Goal: Task Accomplishment & Management: Manage account settings

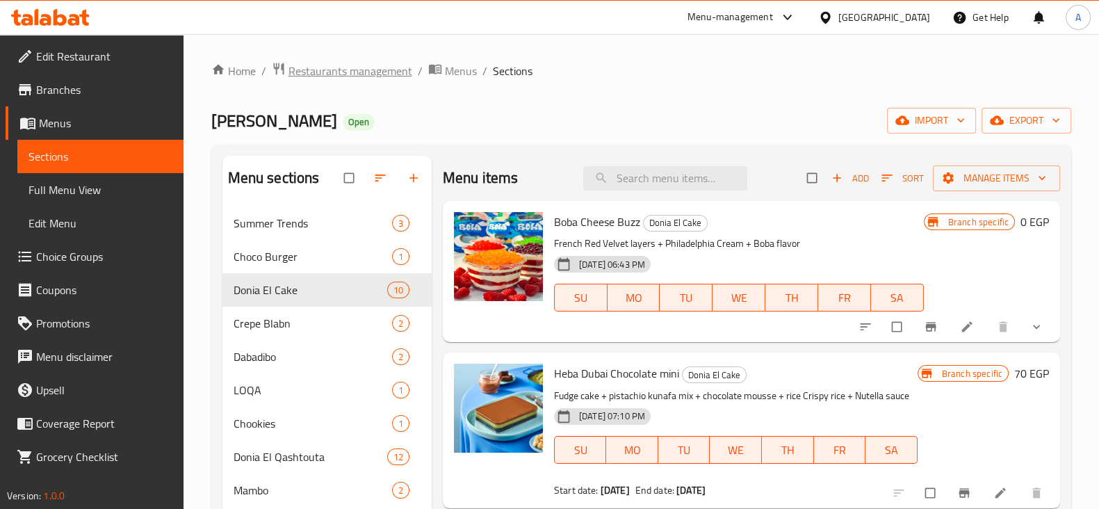
click at [349, 77] on span "Restaurants management" at bounding box center [350, 71] width 124 height 17
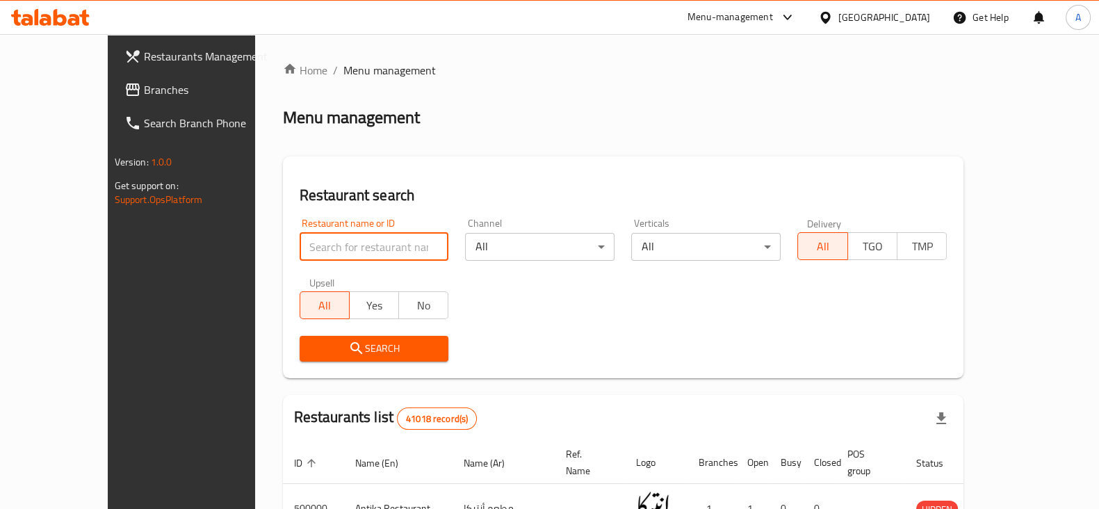
click at [336, 243] on input "search" at bounding box center [373, 247] width 149 height 28
type input "wahmy burger"
click button "Search" at bounding box center [373, 349] width 149 height 26
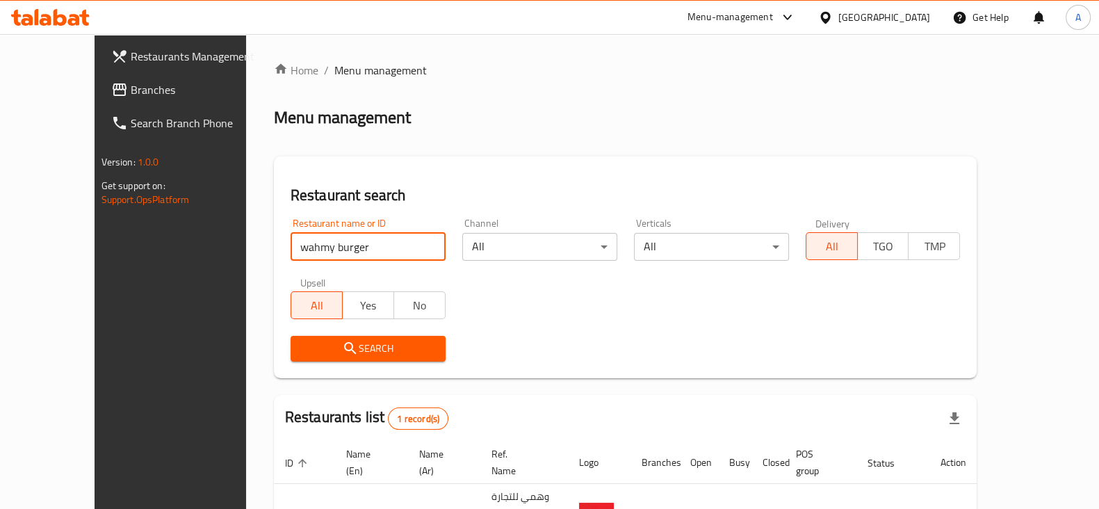
scroll to position [83, 0]
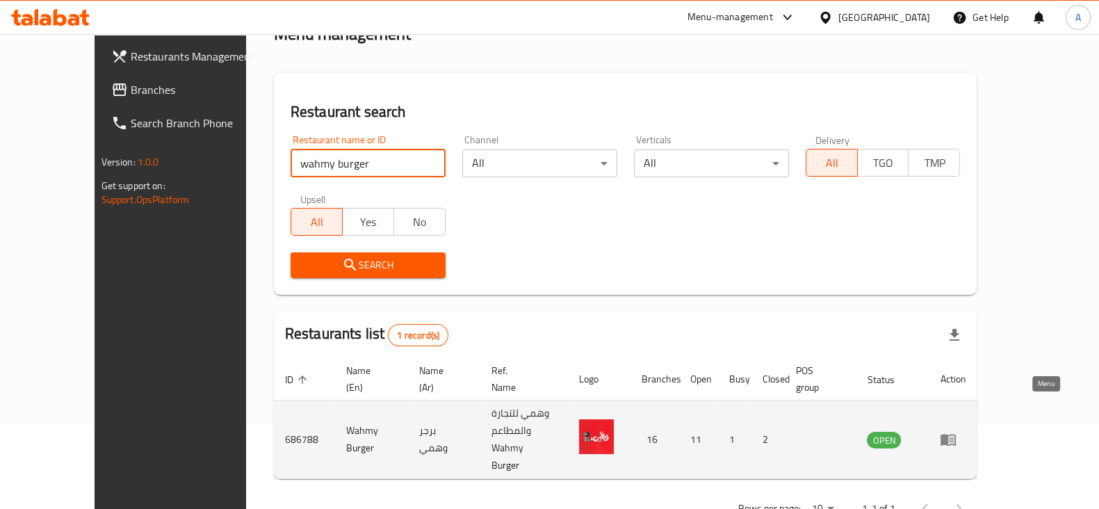
click at [956, 431] on icon "enhanced table" at bounding box center [947, 439] width 17 height 17
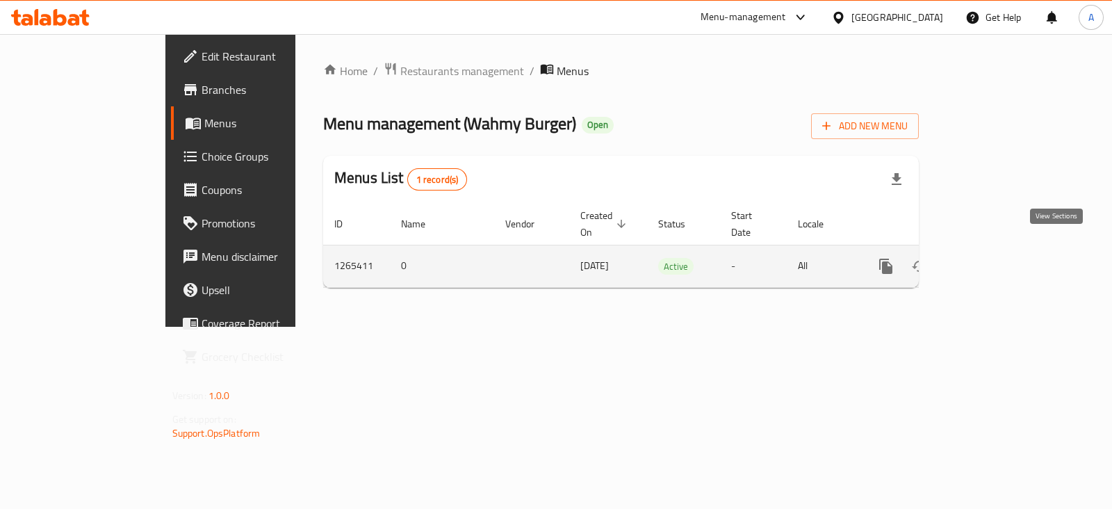
click at [994, 258] on icon "enhanced table" at bounding box center [986, 266] width 17 height 17
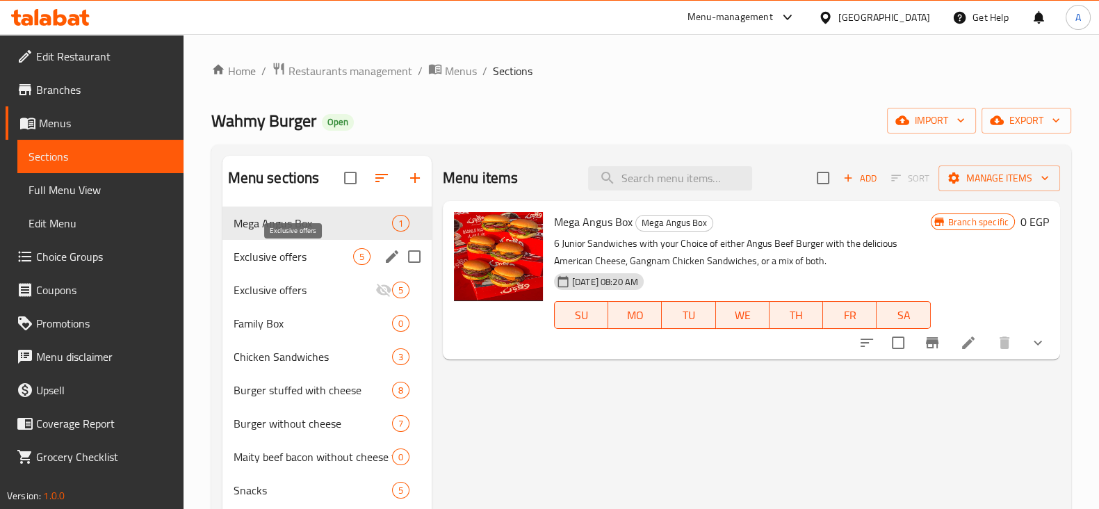
click at [263, 258] on span "Exclusive offers" at bounding box center [293, 256] width 120 height 17
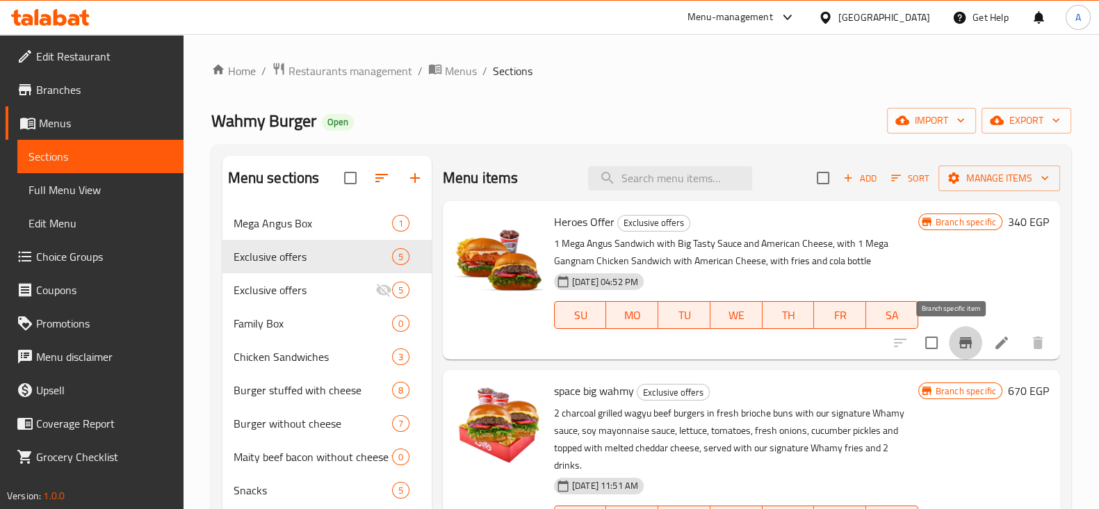
click at [959, 342] on icon "Branch-specific-item" at bounding box center [965, 342] width 13 height 11
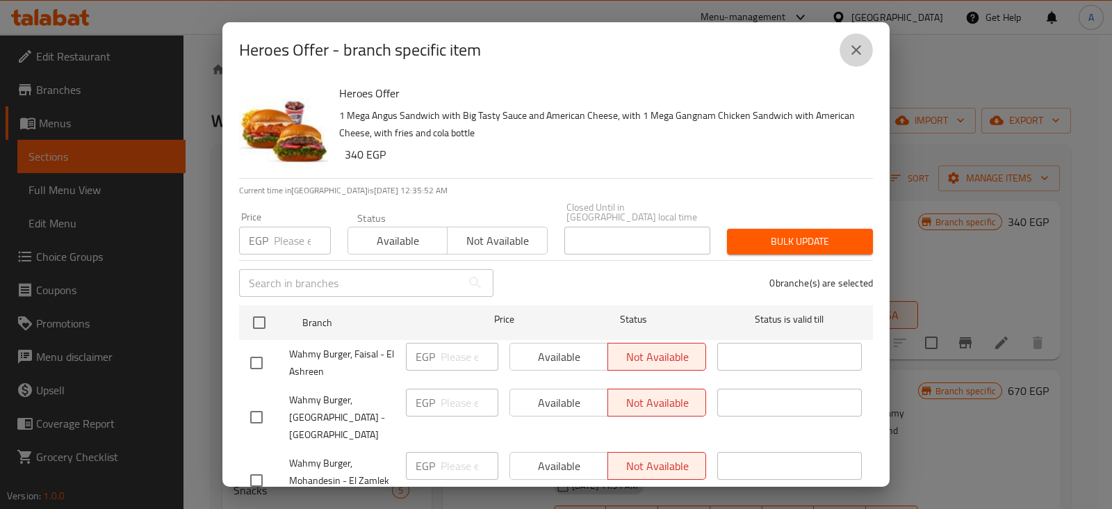
click at [862, 56] on icon "close" at bounding box center [856, 50] width 17 height 17
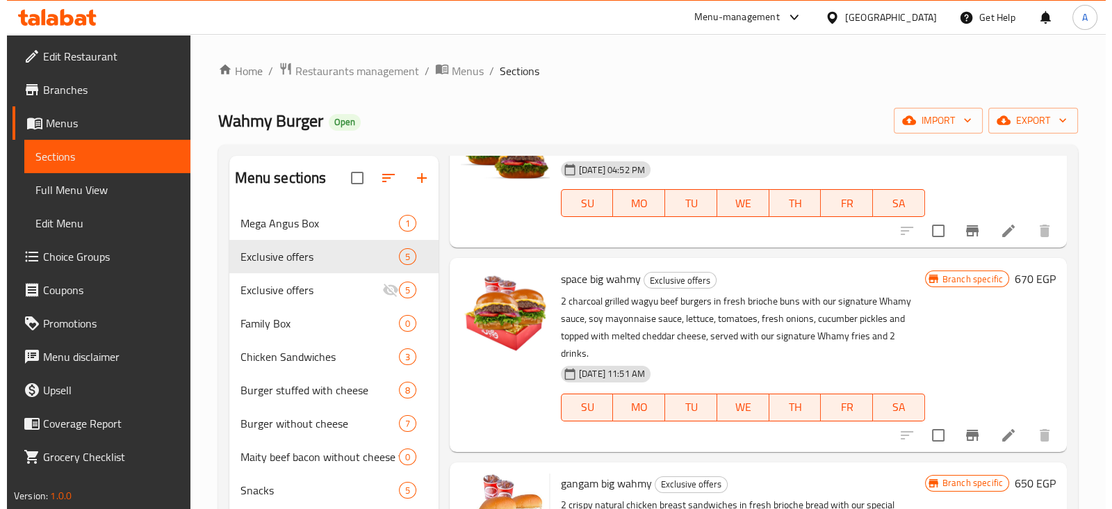
scroll to position [113, 0]
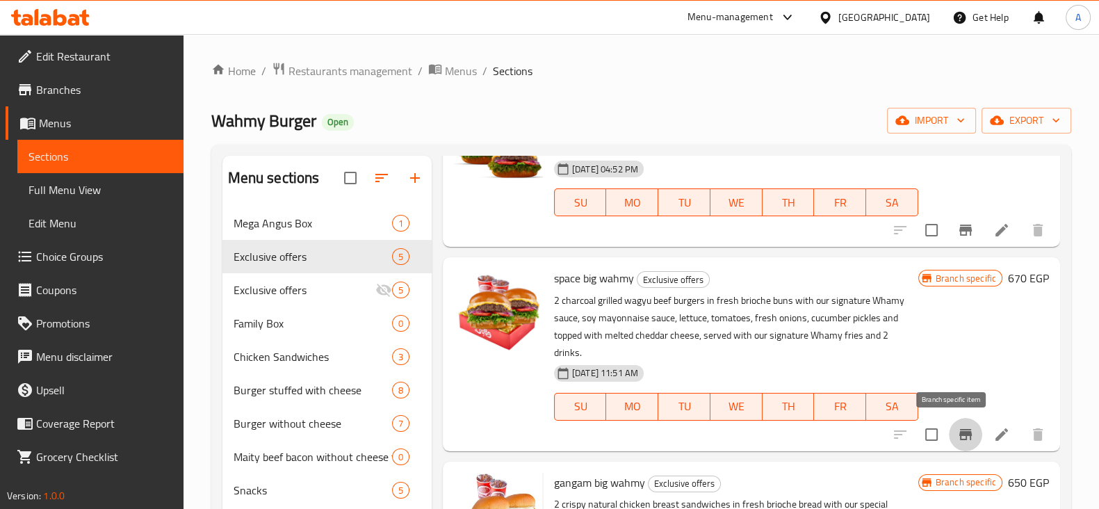
click at [957, 436] on icon "Branch-specific-item" at bounding box center [965, 434] width 17 height 17
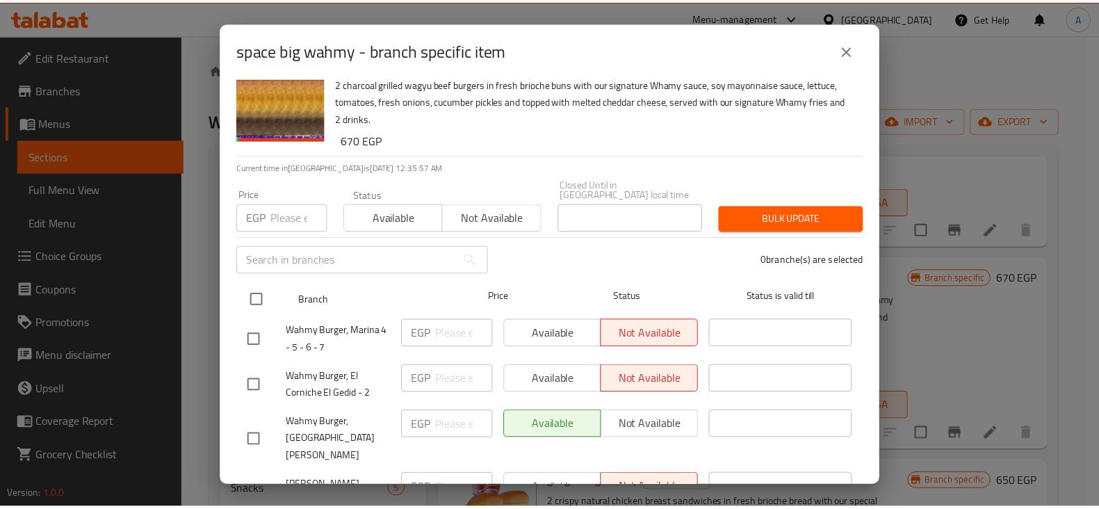
scroll to position [0, 0]
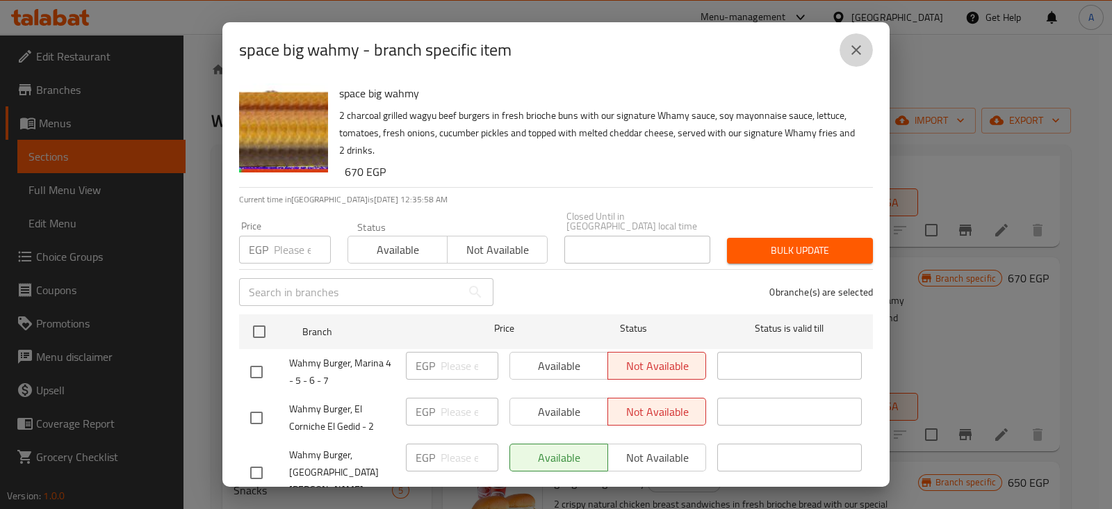
click at [855, 58] on icon "close" at bounding box center [856, 50] width 17 height 17
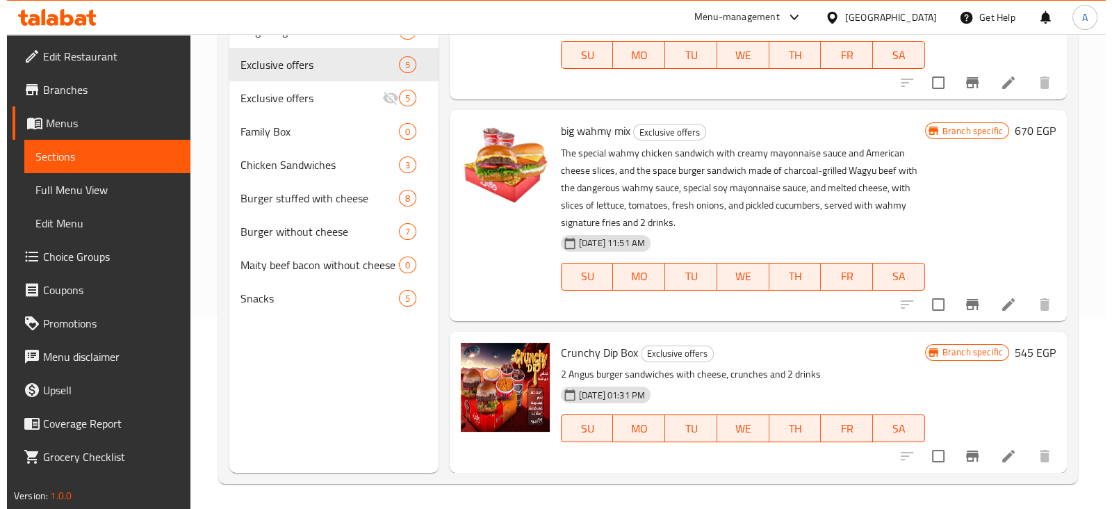
scroll to position [192, 0]
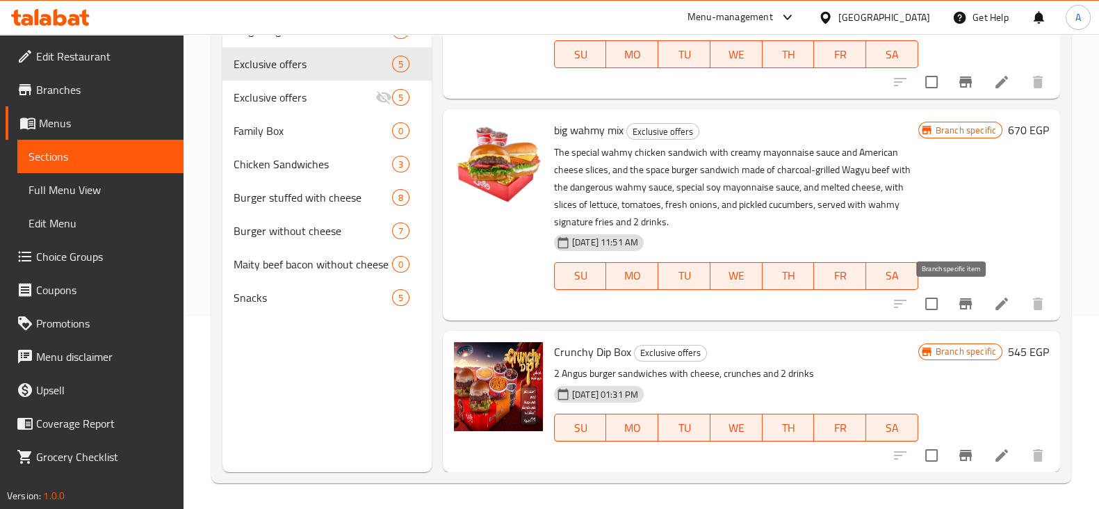
click at [948, 313] on button "Branch-specific-item" at bounding box center [964, 303] width 33 height 33
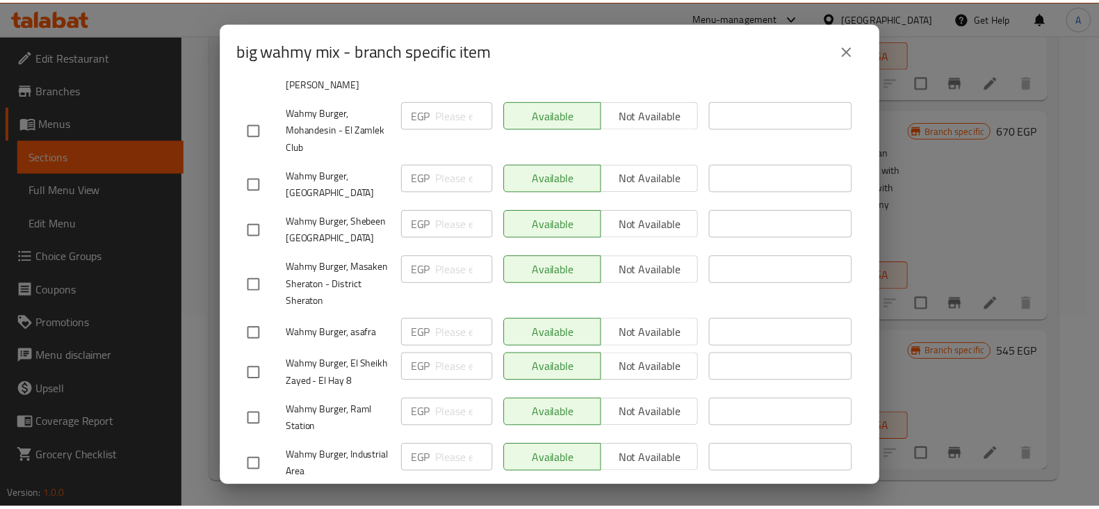
scroll to position [0, 0]
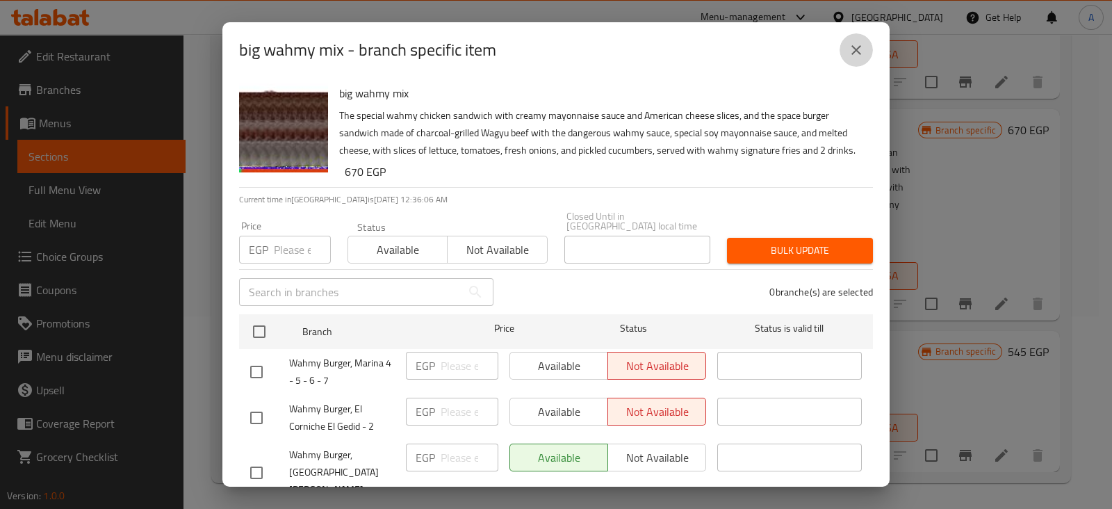
click at [860, 53] on icon "close" at bounding box center [856, 50] width 17 height 17
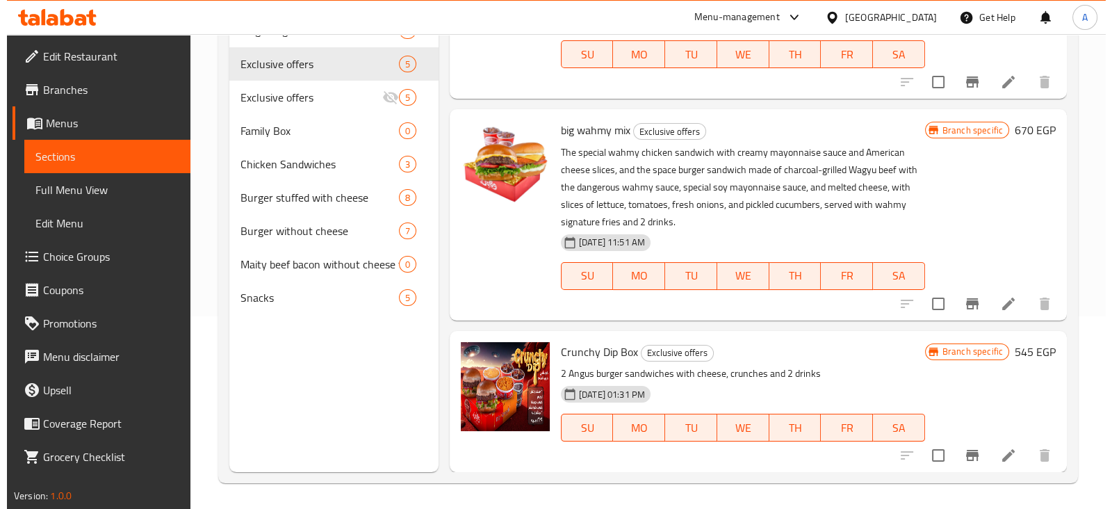
scroll to position [195, 0]
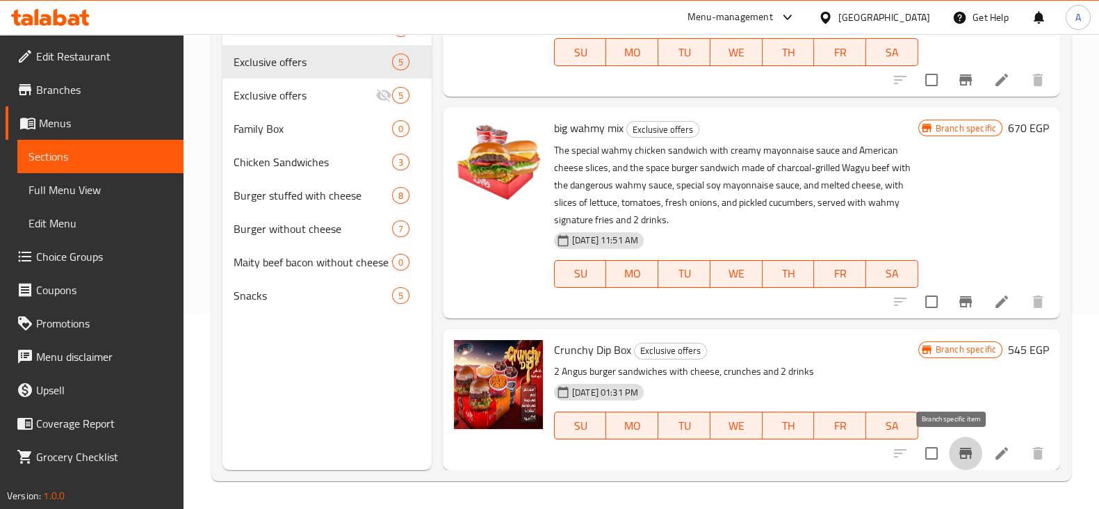
click at [958, 452] on icon "Branch-specific-item" at bounding box center [965, 453] width 17 height 17
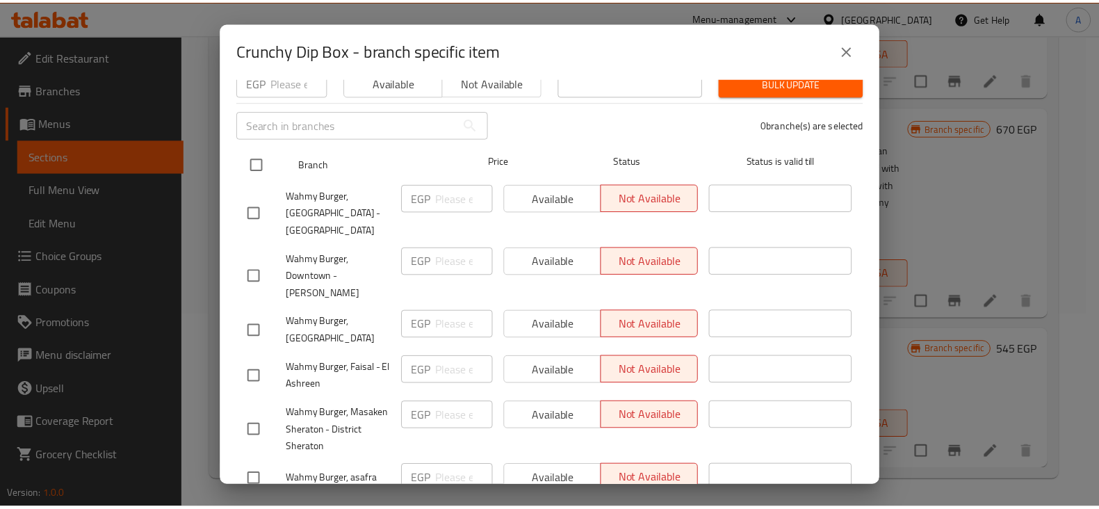
scroll to position [0, 0]
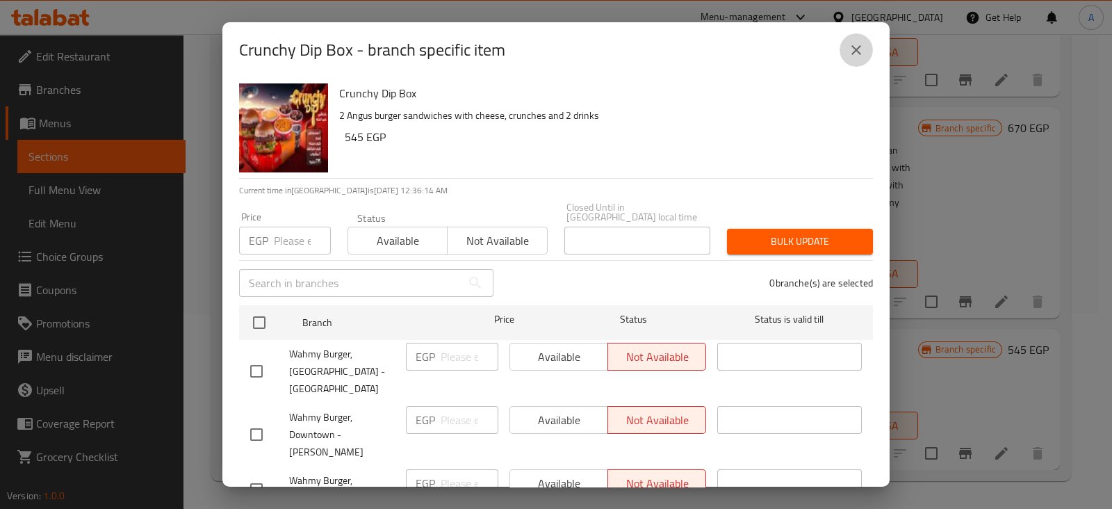
click at [855, 42] on icon "close" at bounding box center [856, 50] width 17 height 17
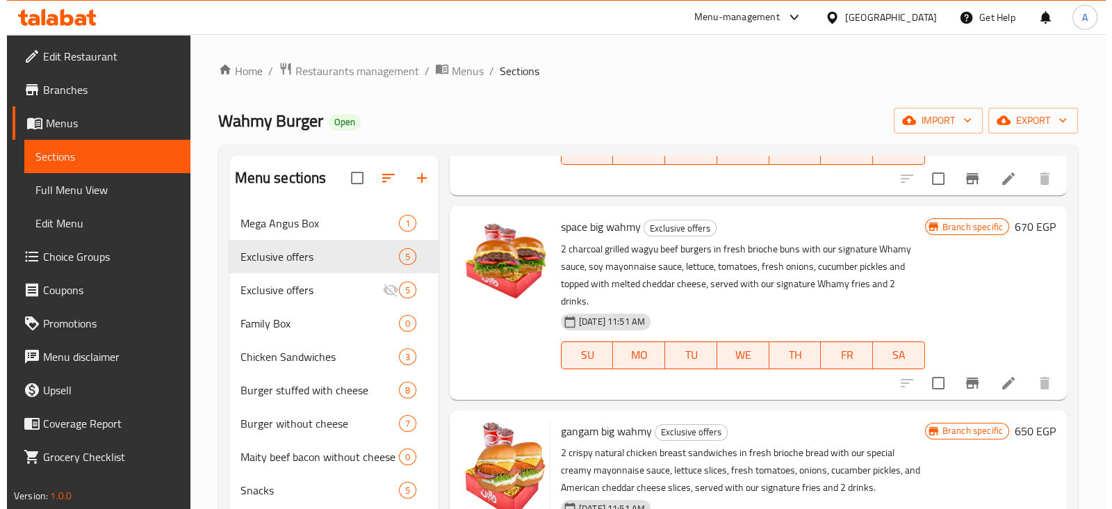
scroll to position [165, 0]
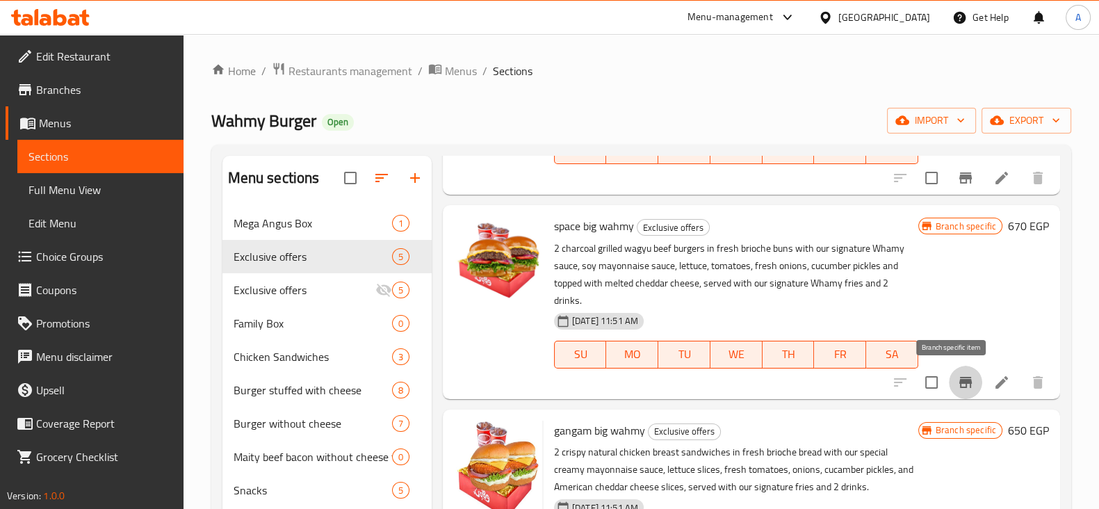
click at [957, 387] on icon "Branch-specific-item" at bounding box center [965, 382] width 17 height 17
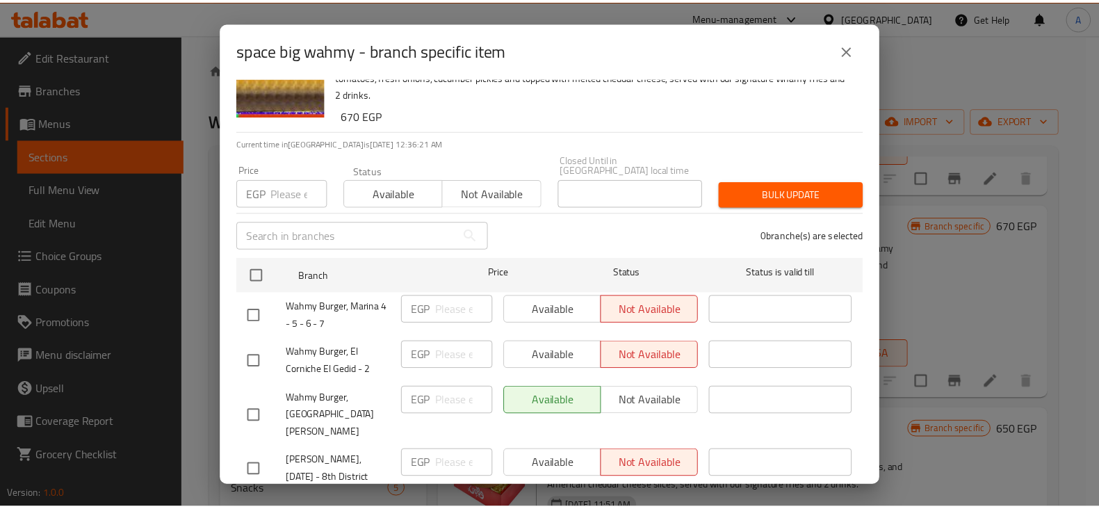
scroll to position [0, 0]
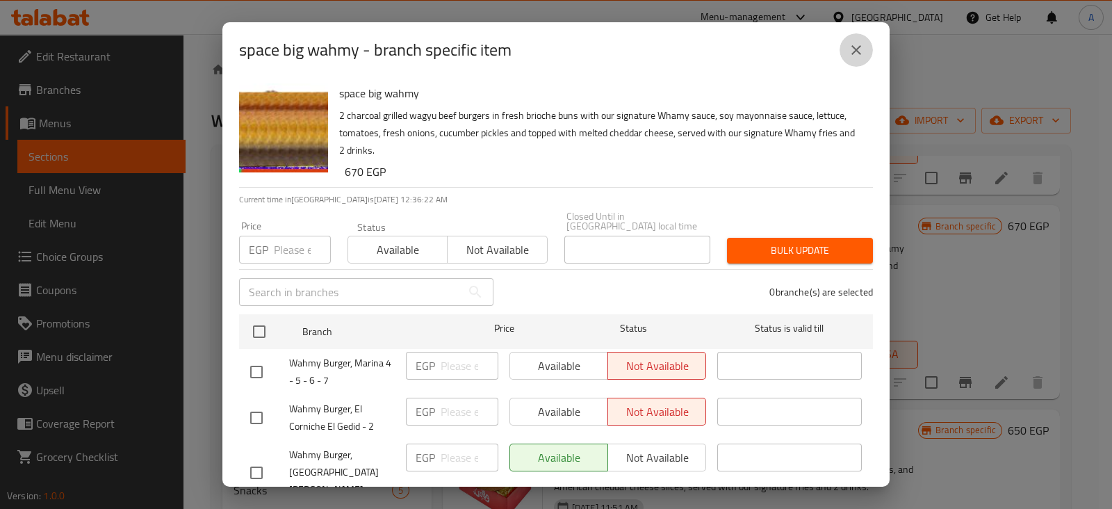
click at [853, 52] on icon "close" at bounding box center [856, 50] width 10 height 10
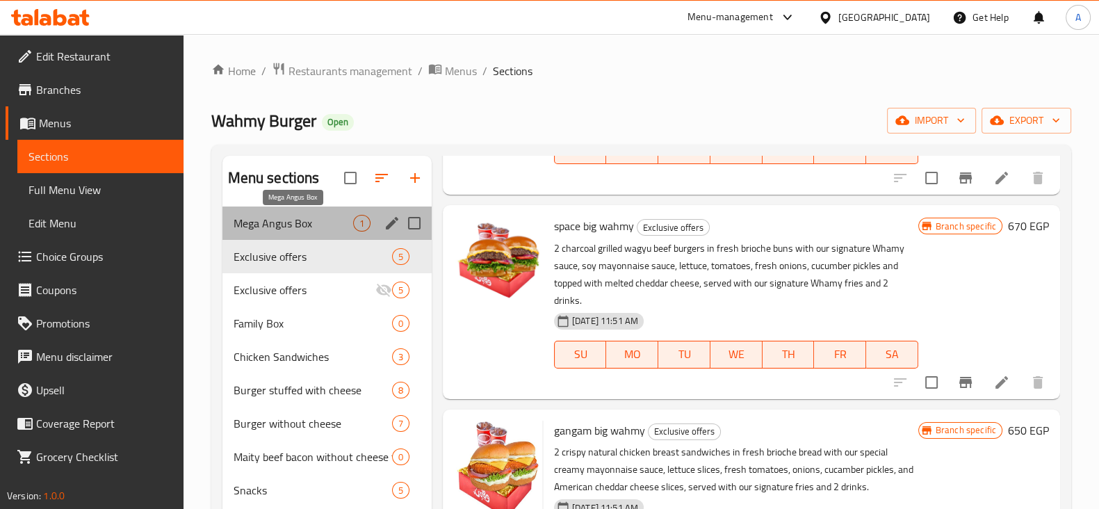
click at [327, 224] on span "Mega Angus Box" at bounding box center [293, 223] width 120 height 17
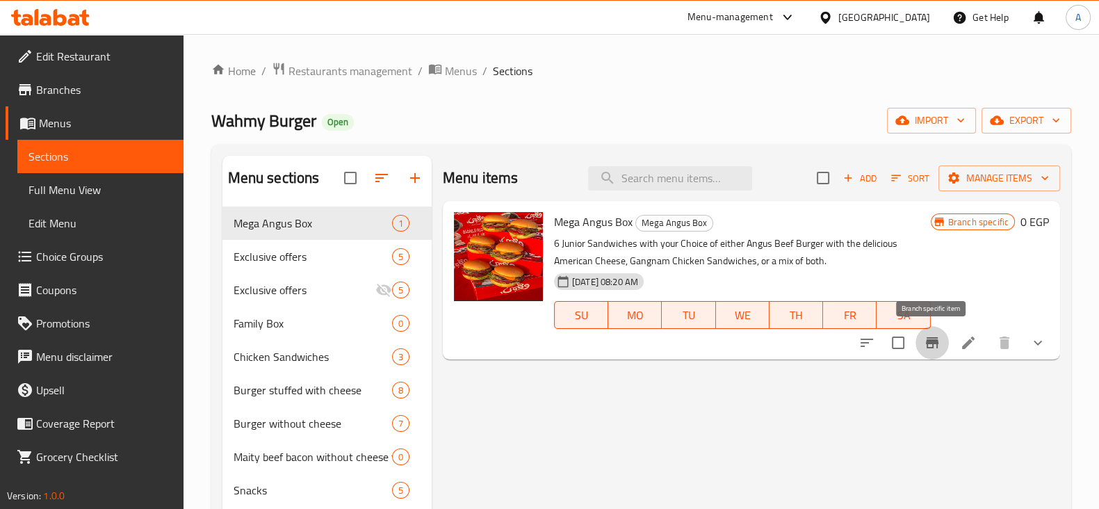
click at [939, 344] on icon "Branch-specific-item" at bounding box center [931, 342] width 17 height 17
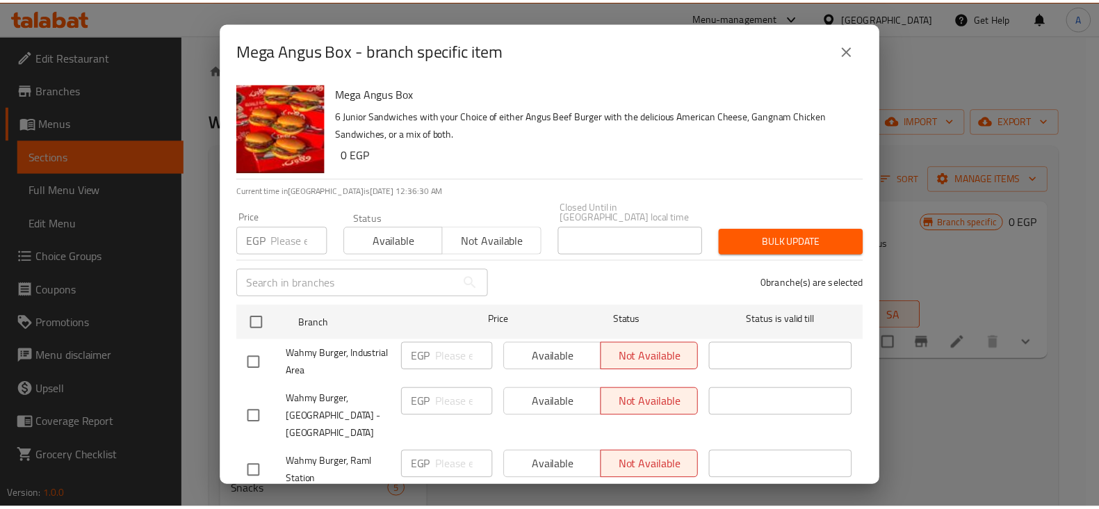
scroll to position [660, 0]
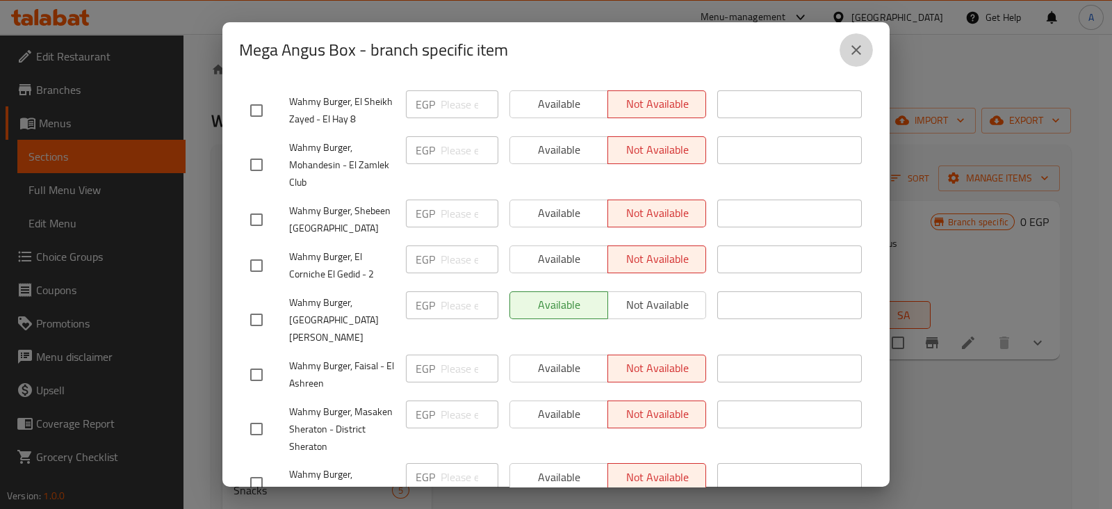
click at [862, 43] on icon "close" at bounding box center [856, 50] width 17 height 17
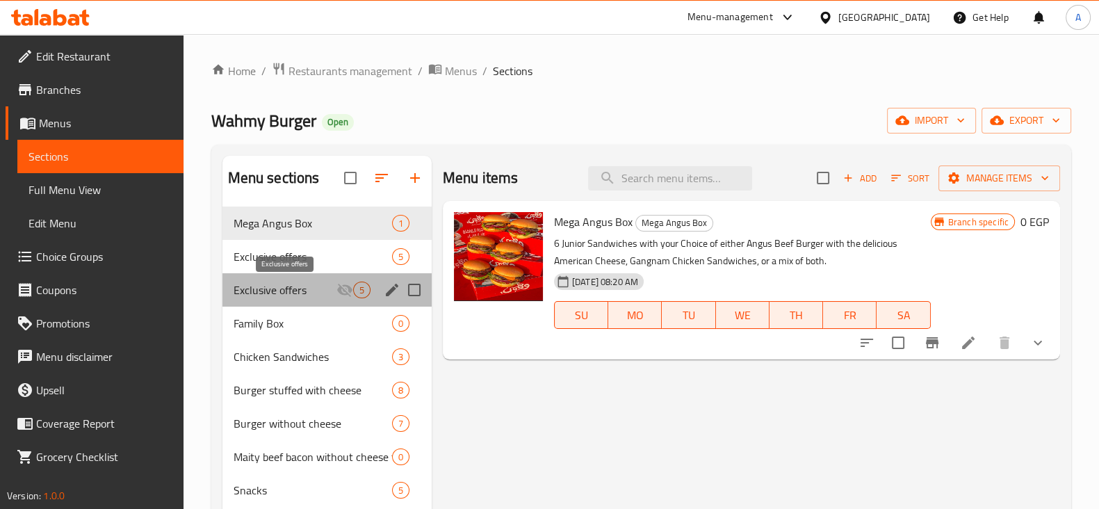
click at [284, 281] on span "Exclusive offers" at bounding box center [284, 289] width 103 height 17
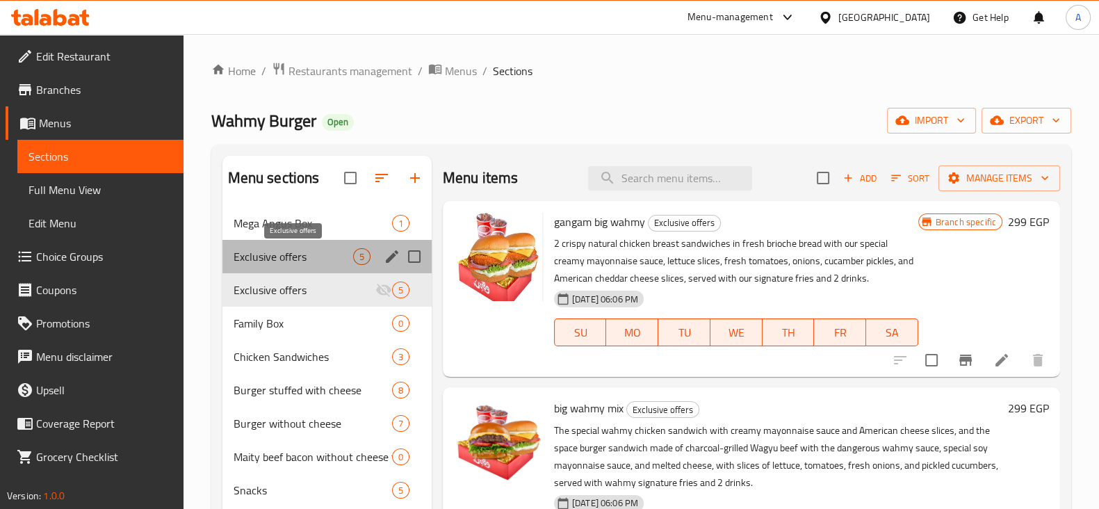
click at [278, 263] on span "Exclusive offers" at bounding box center [293, 256] width 120 height 17
